Goal: Check status: Check status

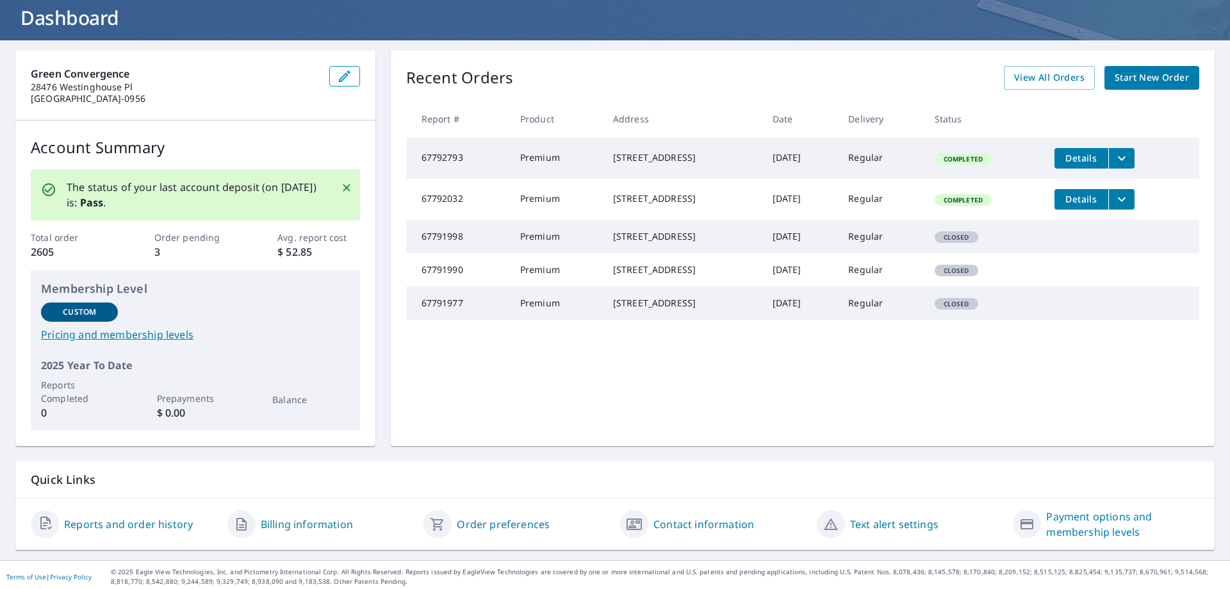
scroll to position [82, 0]
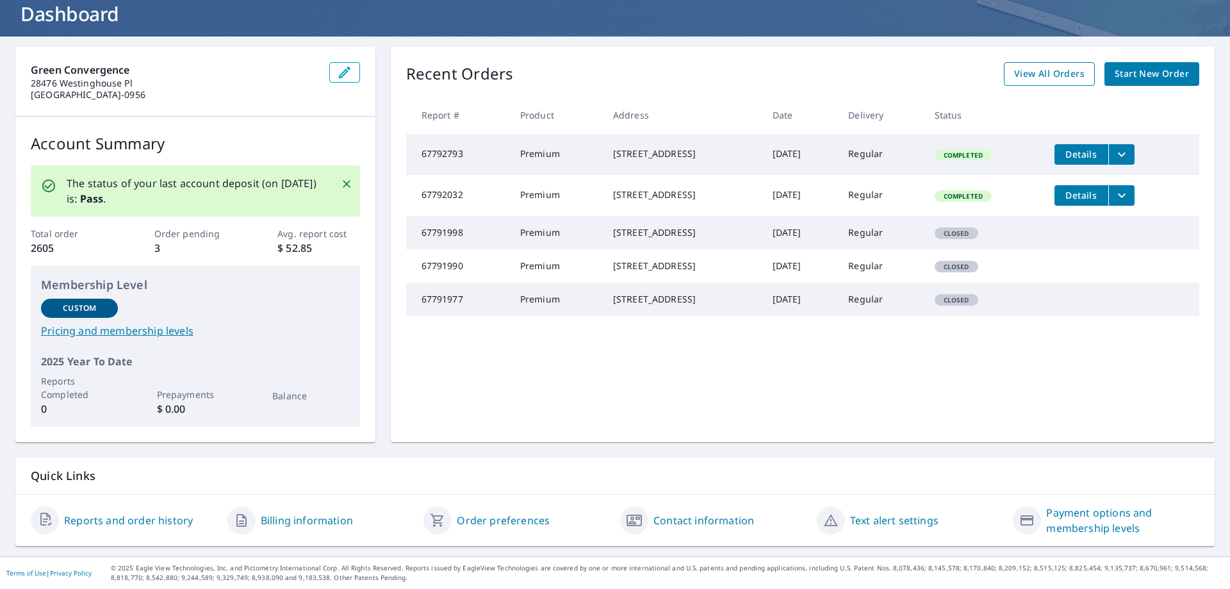
click at [1070, 76] on span "View All Orders" at bounding box center [1049, 74] width 70 height 16
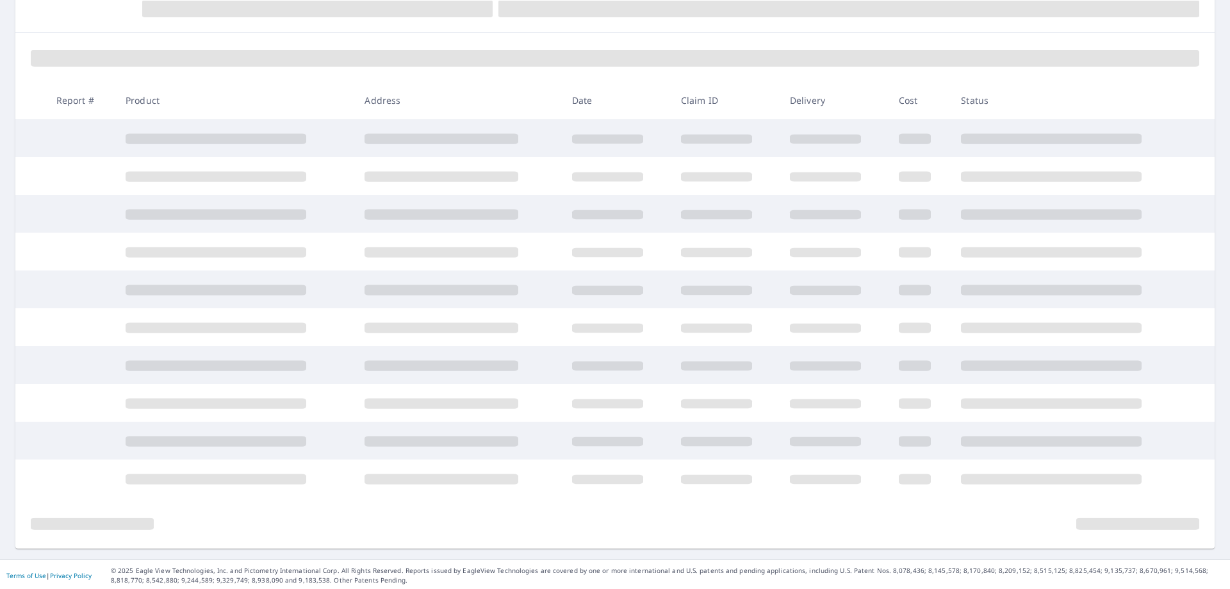
scroll to position [153, 0]
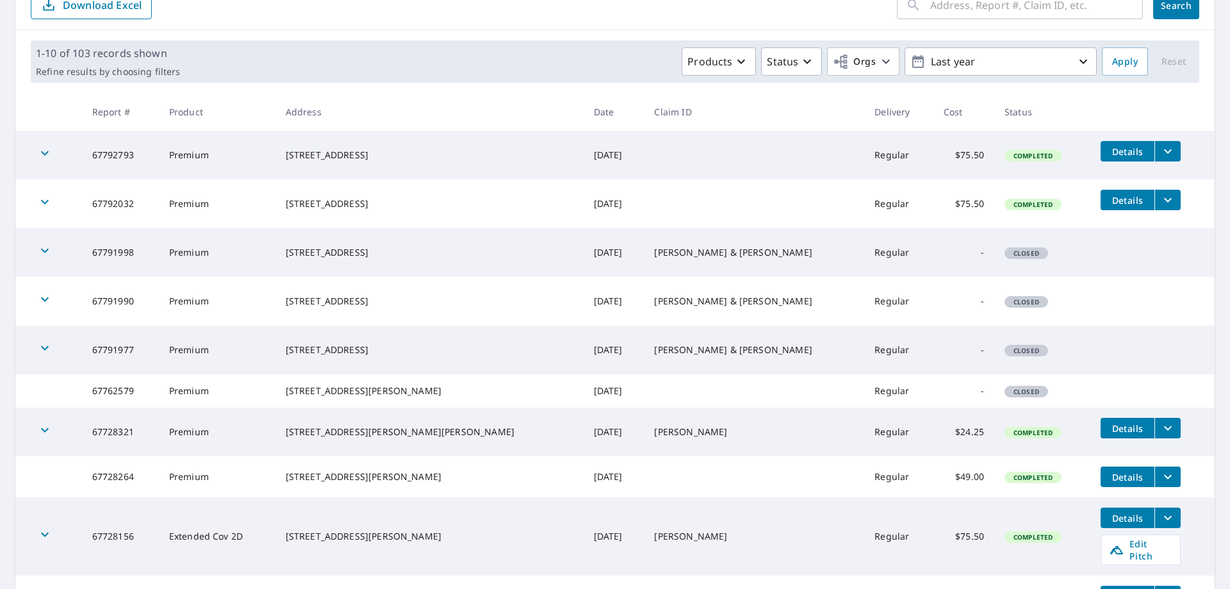
scroll to position [289, 0]
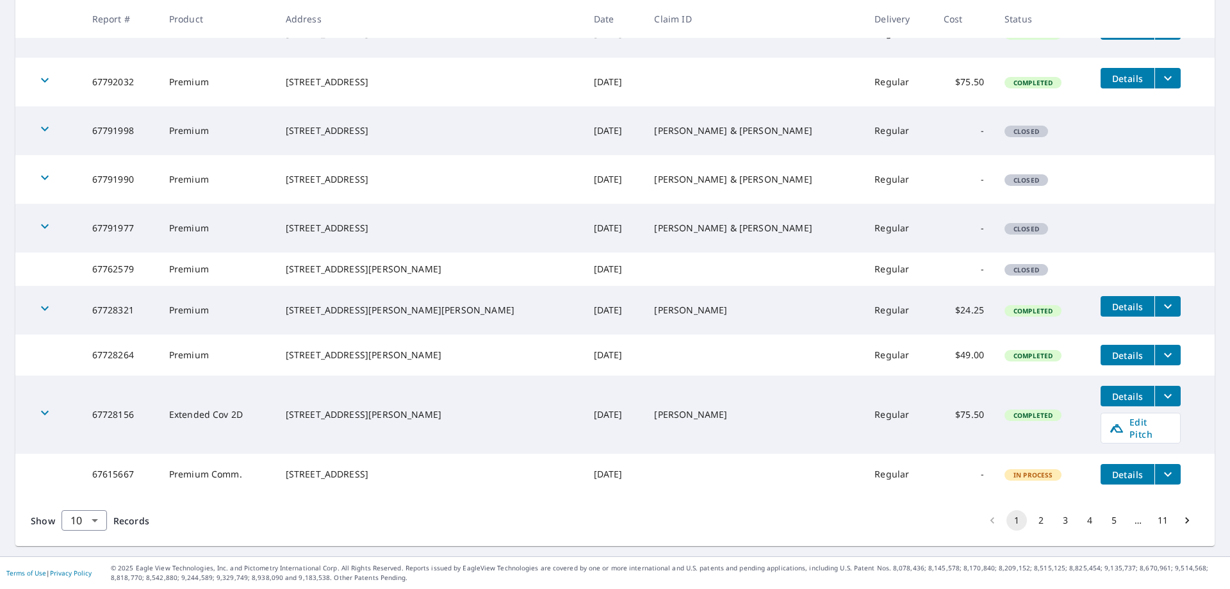
click at [1031, 512] on button "2" at bounding box center [1041, 520] width 20 height 20
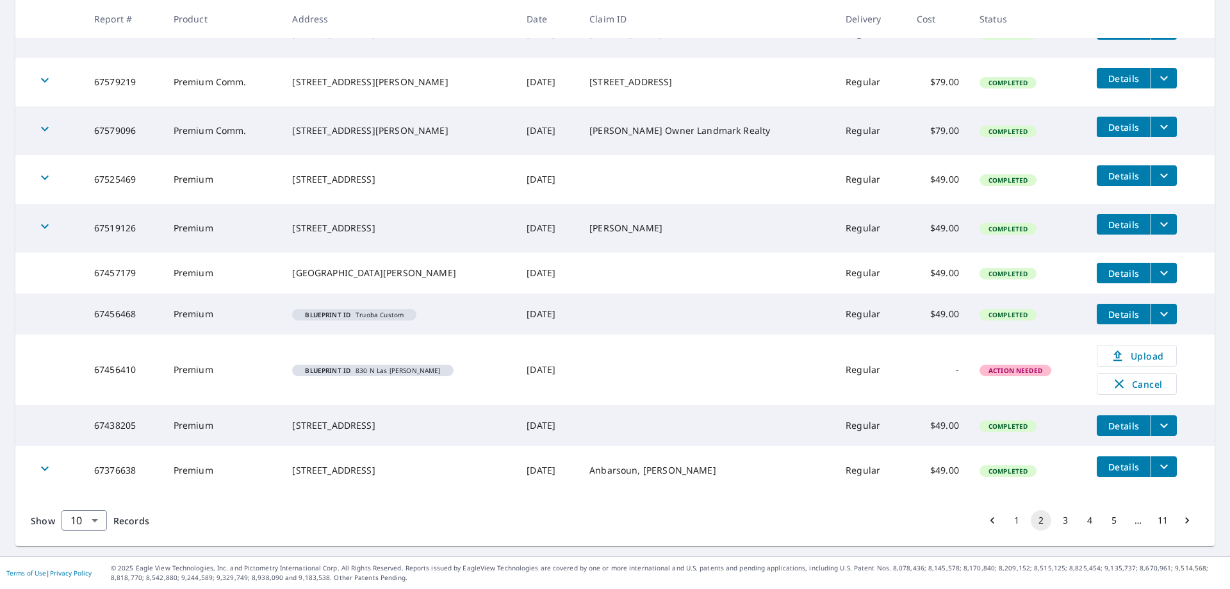
scroll to position [285, 0]
click at [1156, 424] on icon "filesDropdownBtn-67438205" at bounding box center [1163, 425] width 15 height 15
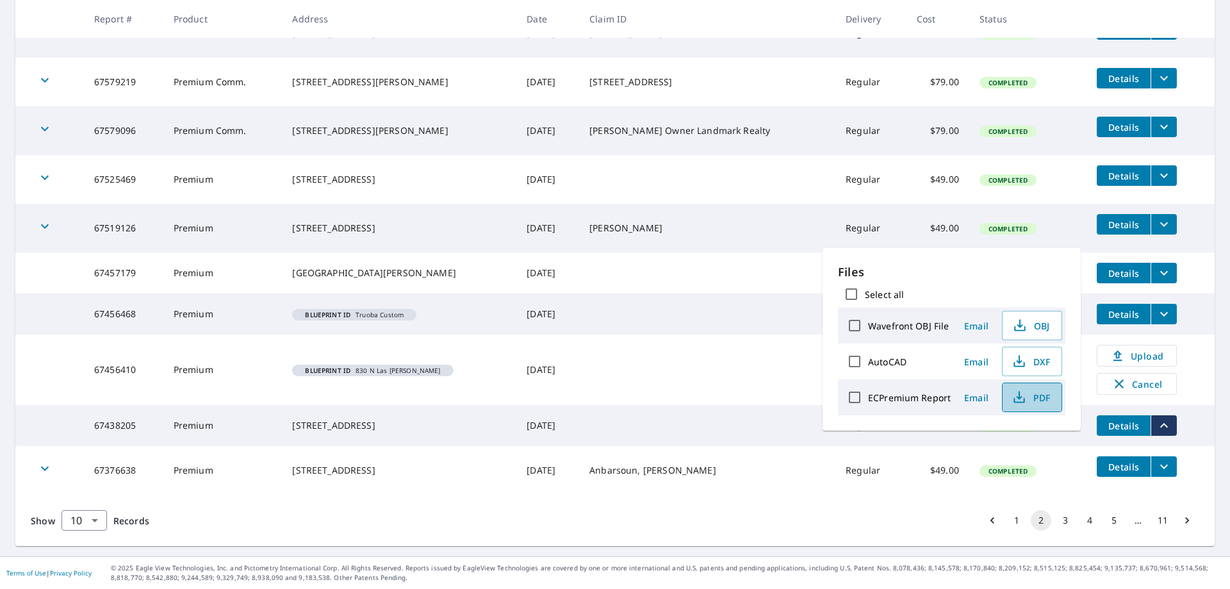
click at [1035, 393] on span "PDF" at bounding box center [1030, 396] width 41 height 15
click at [587, 504] on div "Show 10 10 ​ Records 1 2 3 4 5 … 11" at bounding box center [614, 520] width 1199 height 51
